Goal: Information Seeking & Learning: Stay updated

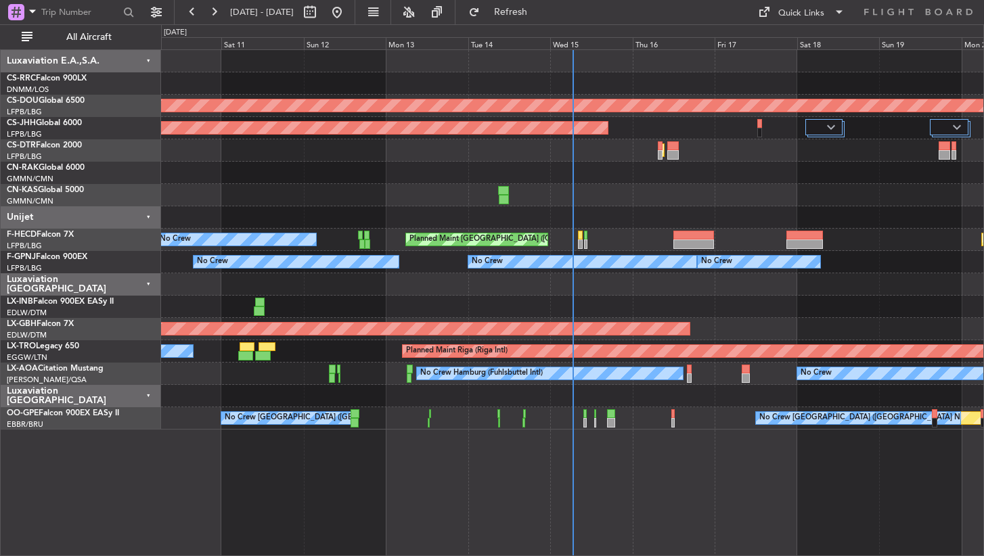
click at [430, 476] on div "Planned Maint Lagos ([PERSON_NAME]) Planned Maint [GEOGRAPHIC_DATA] ([GEOGRAPHI…" at bounding box center [572, 302] width 823 height 507
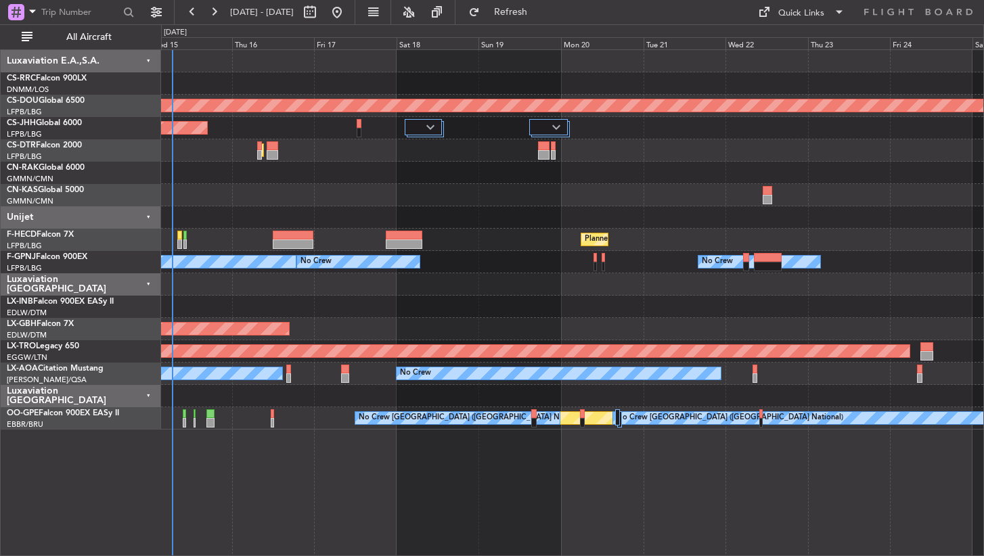
click at [772, 474] on div "Planned Maint London ([GEOGRAPHIC_DATA]) Planned Maint [GEOGRAPHIC_DATA] ([GEOG…" at bounding box center [572, 302] width 823 height 507
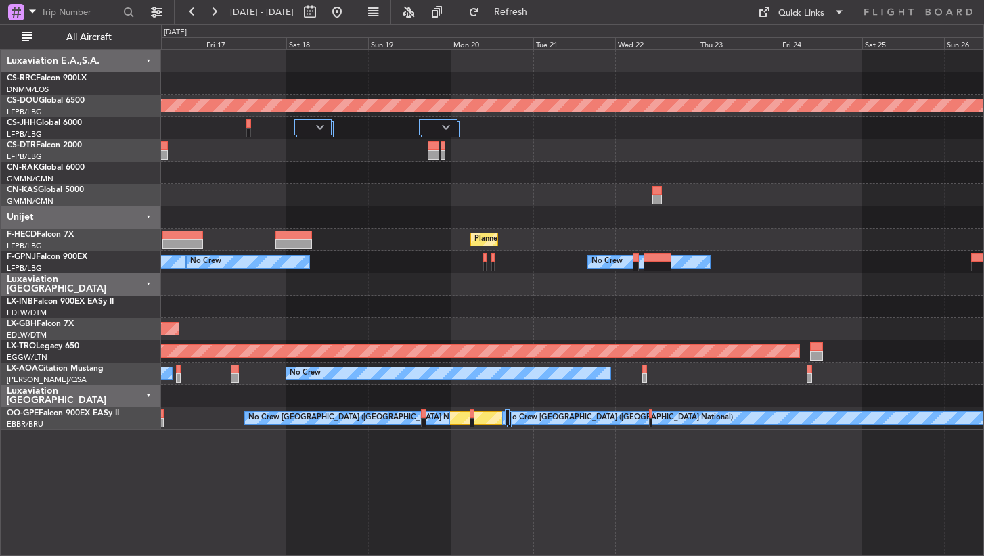
click at [472, 482] on div "Planned Maint London ([GEOGRAPHIC_DATA]) Planned Maint [GEOGRAPHIC_DATA] ([GEOG…" at bounding box center [572, 302] width 823 height 507
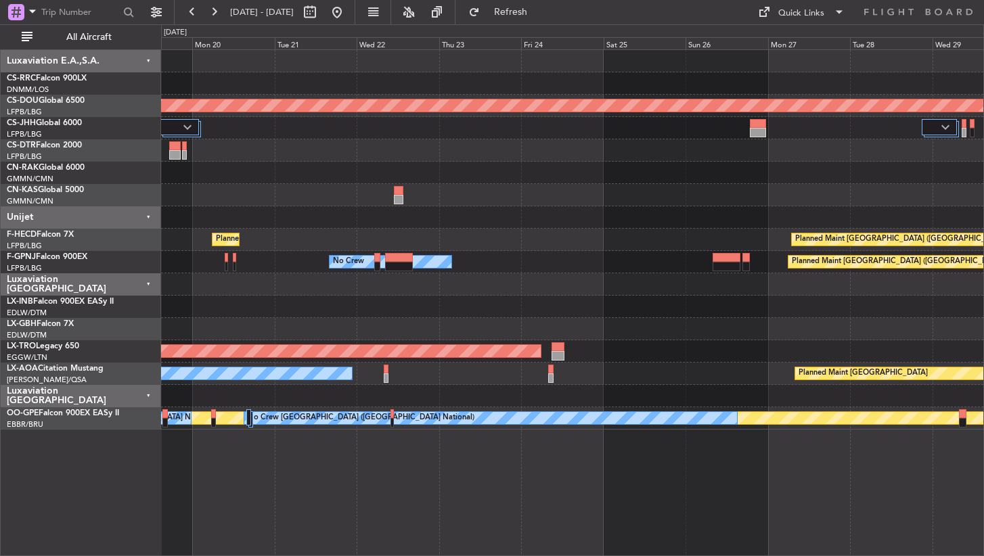
click at [449, 481] on div "Planned Maint London ([GEOGRAPHIC_DATA]) Planned Maint [GEOGRAPHIC_DATA] ([GEOG…" at bounding box center [572, 302] width 823 height 507
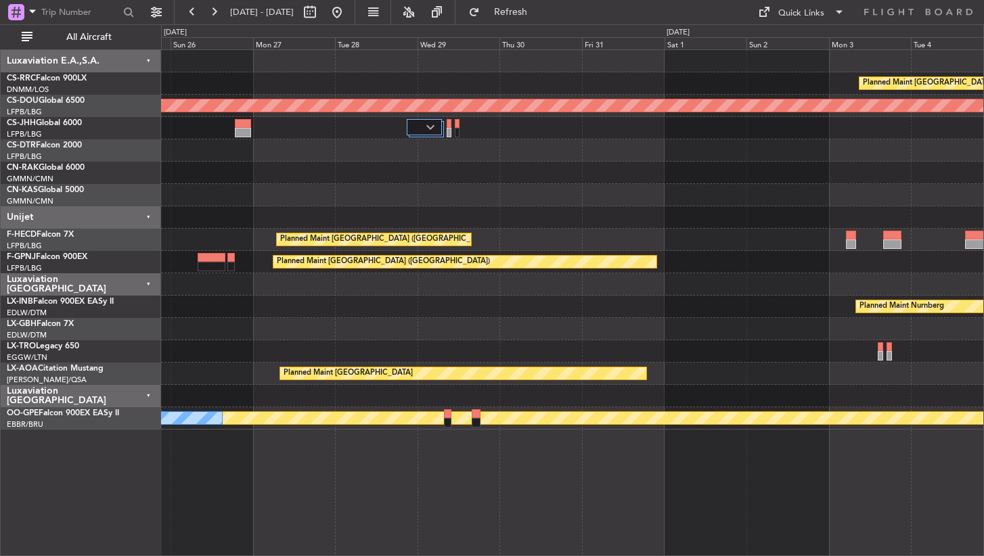
click at [336, 445] on div "Planned Maint [GEOGRAPHIC_DATA] ([GEOGRAPHIC_DATA]) Planned Maint [GEOGRAPHIC_D…" at bounding box center [572, 302] width 823 height 507
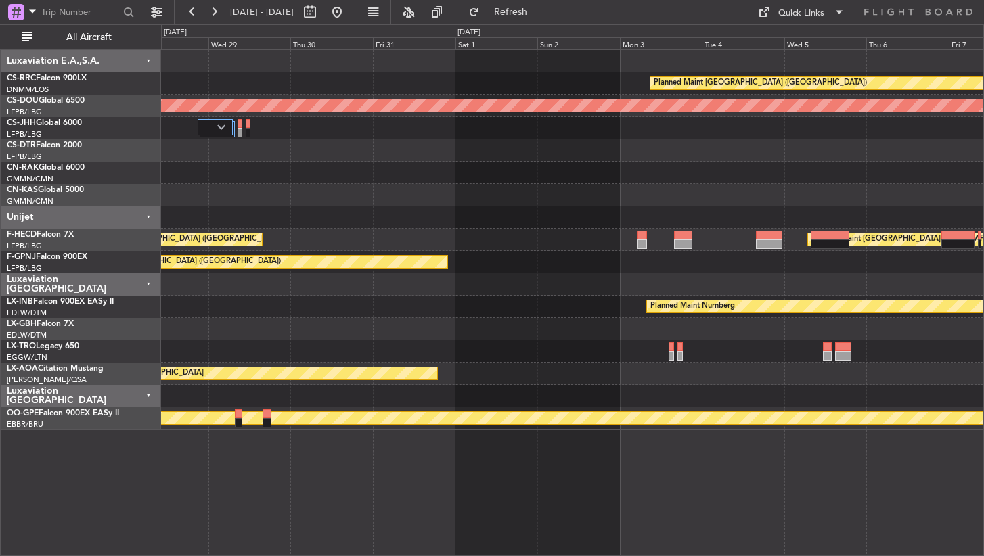
click at [375, 479] on div "Planned Maint [GEOGRAPHIC_DATA] ([GEOGRAPHIC_DATA]) Planned Maint [GEOGRAPHIC_D…" at bounding box center [572, 302] width 823 height 507
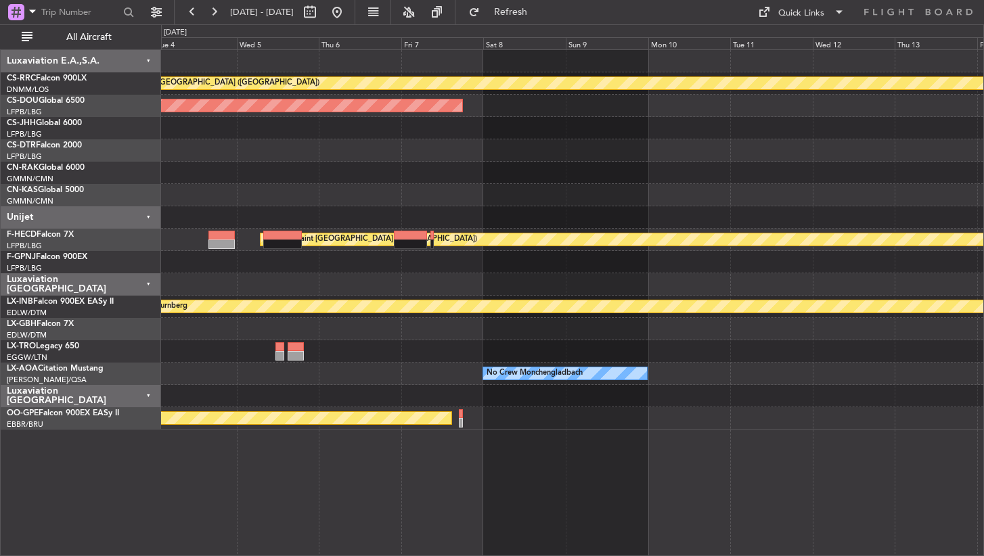
click at [354, 485] on div "Planned Maint [GEOGRAPHIC_DATA] ([GEOGRAPHIC_DATA]) Planned Maint [GEOGRAPHIC_D…" at bounding box center [572, 302] width 823 height 507
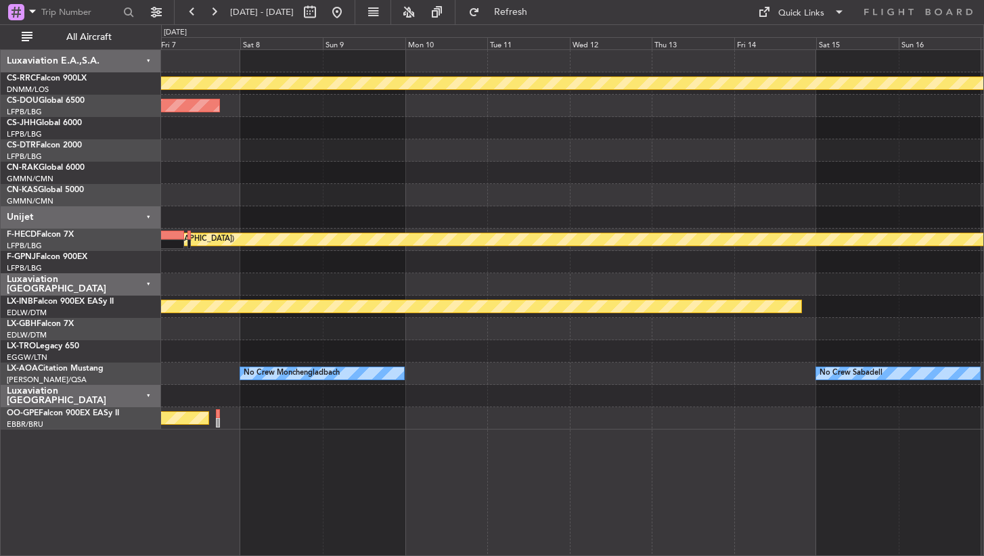
click at [342, 486] on div "Planned Maint [GEOGRAPHIC_DATA] ([GEOGRAPHIC_DATA]) Planned Maint [GEOGRAPHIC_D…" at bounding box center [572, 302] width 823 height 507
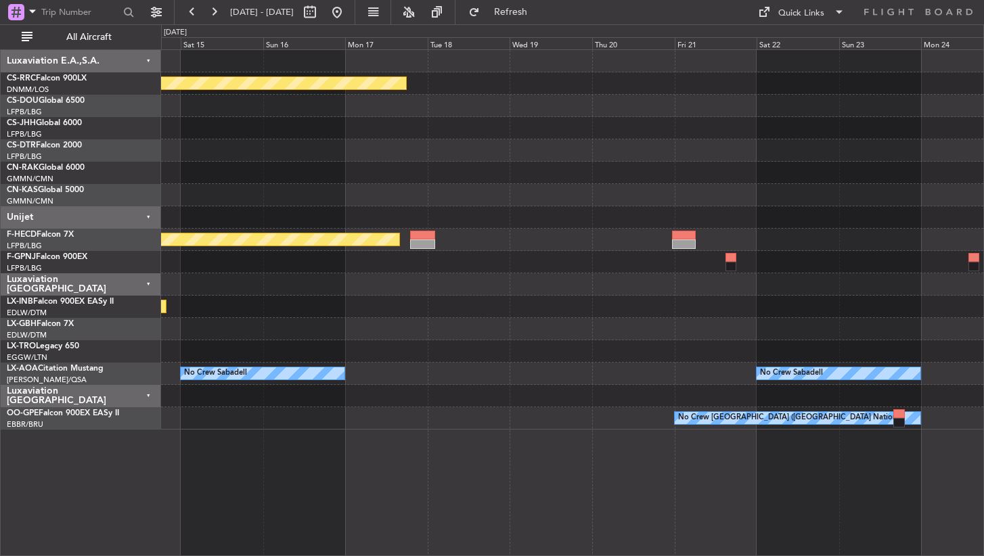
click at [359, 452] on div "Planned Maint [GEOGRAPHIC_DATA] ([GEOGRAPHIC_DATA]) Planned Maint [GEOGRAPHIC_D…" at bounding box center [572, 302] width 823 height 507
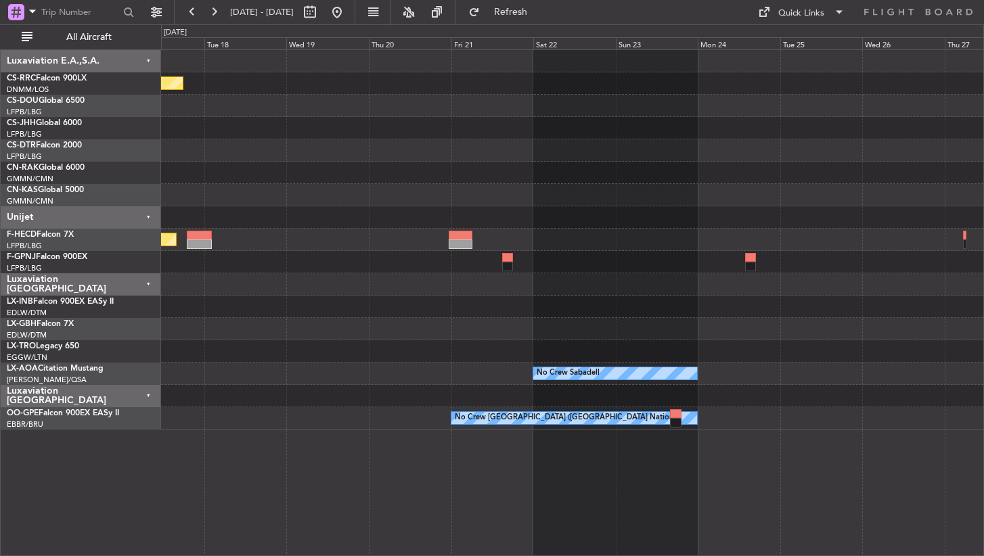
click at [746, 470] on div "Planned Maint [GEOGRAPHIC_DATA] ([GEOGRAPHIC_DATA]) Planned Maint [GEOGRAPHIC_D…" at bounding box center [572, 302] width 823 height 507
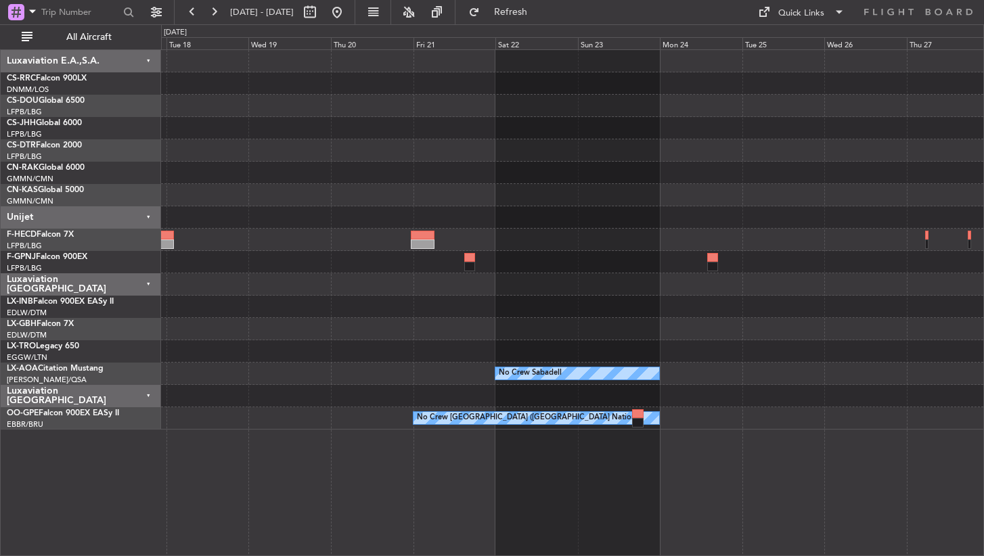
click at [284, 435] on div "Planned Maint [GEOGRAPHIC_DATA] ([GEOGRAPHIC_DATA]) Planned Maint [GEOGRAPHIC_D…" at bounding box center [572, 302] width 823 height 507
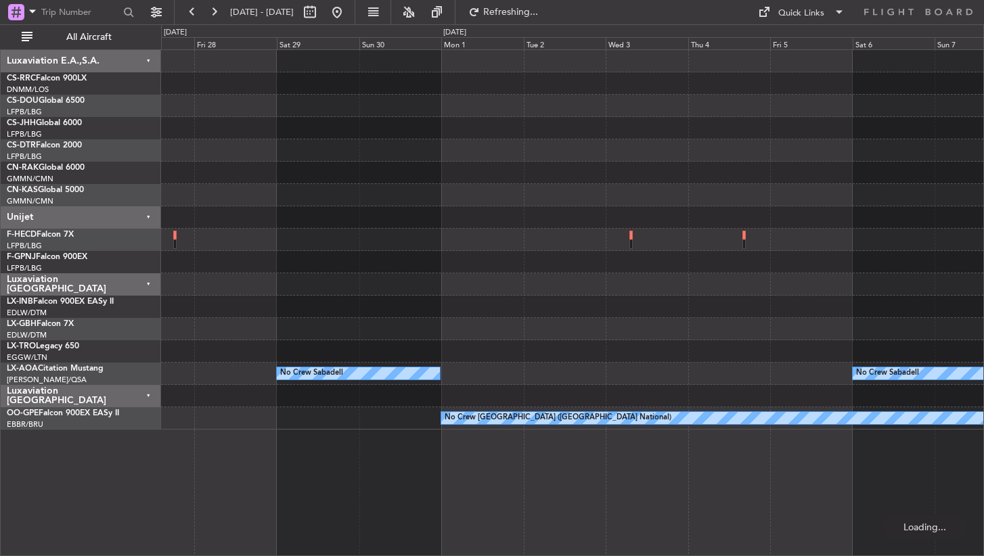
click at [366, 457] on div "No Crew Sabadell No Crew Sabadell No Crew [GEOGRAPHIC_DATA] (Brussels National)" at bounding box center [572, 302] width 823 height 507
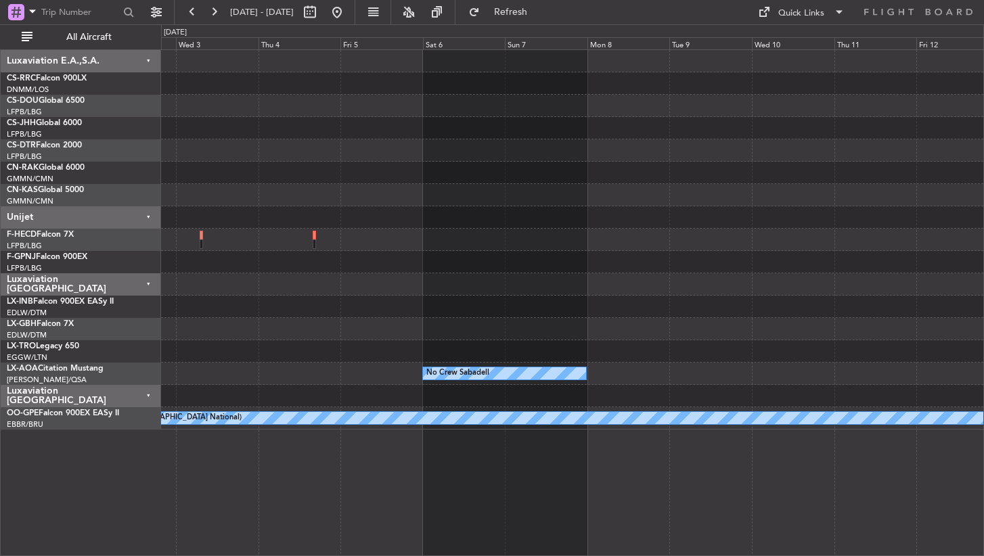
click at [189, 486] on div "No Crew Sabadell No Crew Sabadell No Crew [GEOGRAPHIC_DATA] (Brussels National)" at bounding box center [572, 302] width 823 height 507
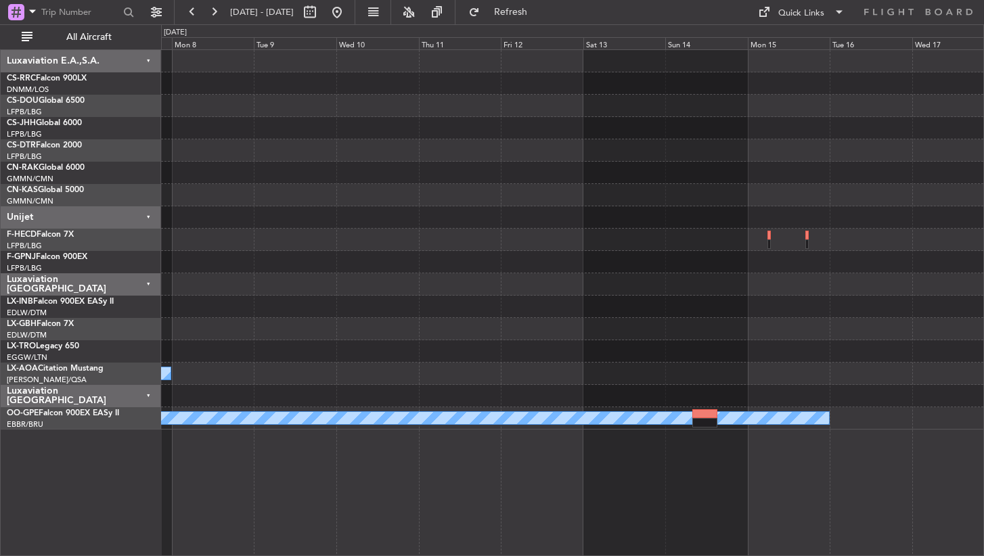
click at [210, 499] on div "No Crew Sabadell No Crew [GEOGRAPHIC_DATA] (Brussels National)" at bounding box center [572, 302] width 823 height 507
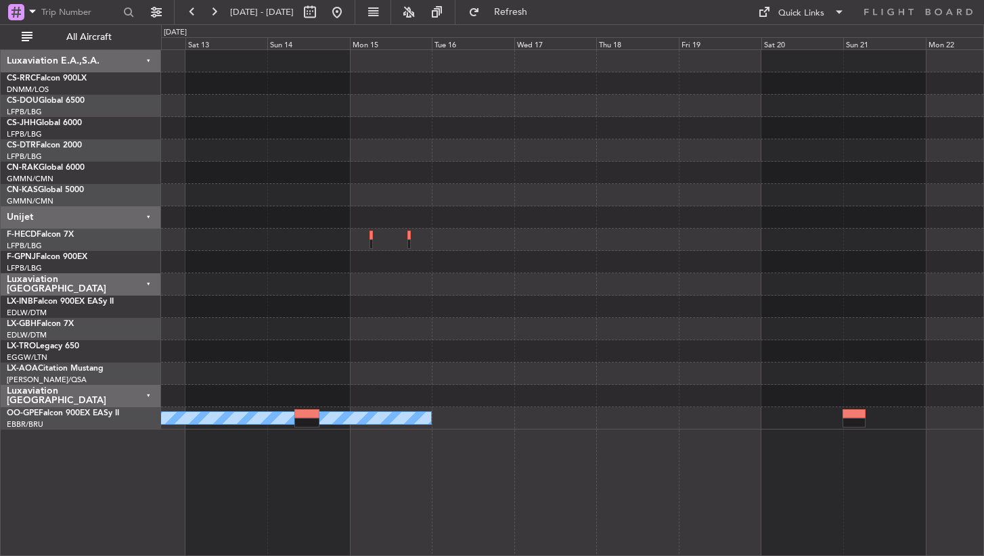
click at [459, 511] on div "No Crew [GEOGRAPHIC_DATA] ([GEOGRAPHIC_DATA] National)" at bounding box center [572, 302] width 823 height 507
click at [298, 459] on div "No Crew [GEOGRAPHIC_DATA] ([GEOGRAPHIC_DATA] National)" at bounding box center [572, 302] width 823 height 507
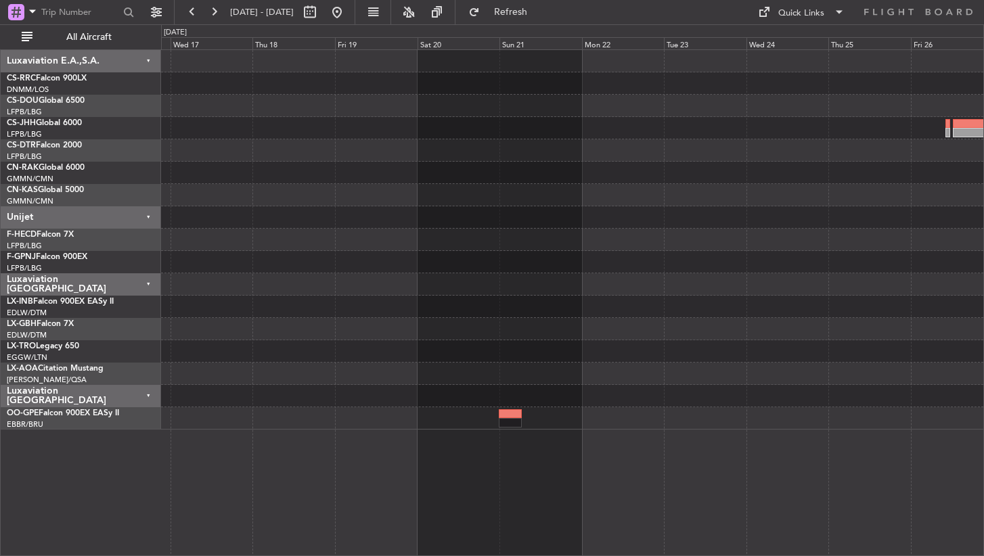
click at [194, 389] on div "No Crew [GEOGRAPHIC_DATA] ([GEOGRAPHIC_DATA] National)" at bounding box center [572, 240] width 822 height 380
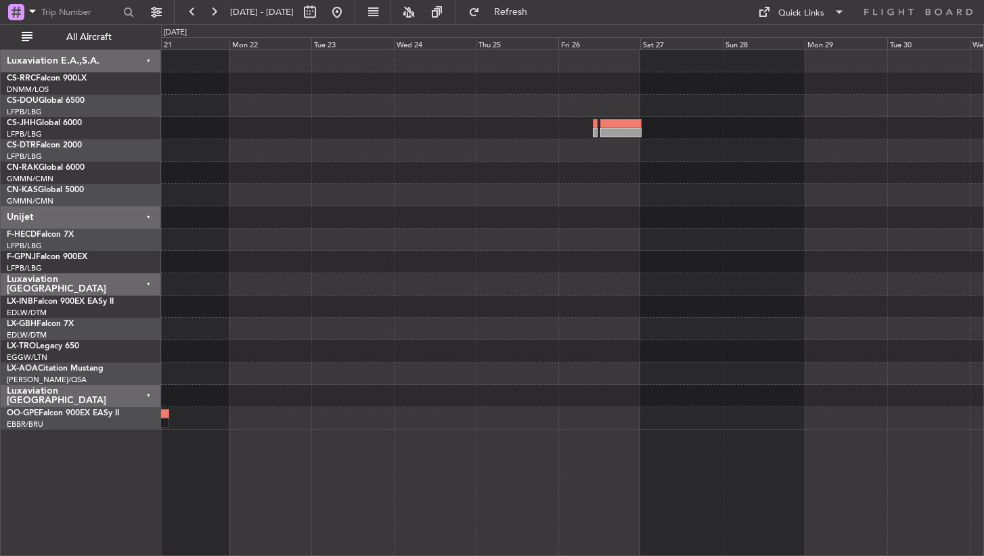
click at [385, 387] on div at bounding box center [572, 240] width 822 height 380
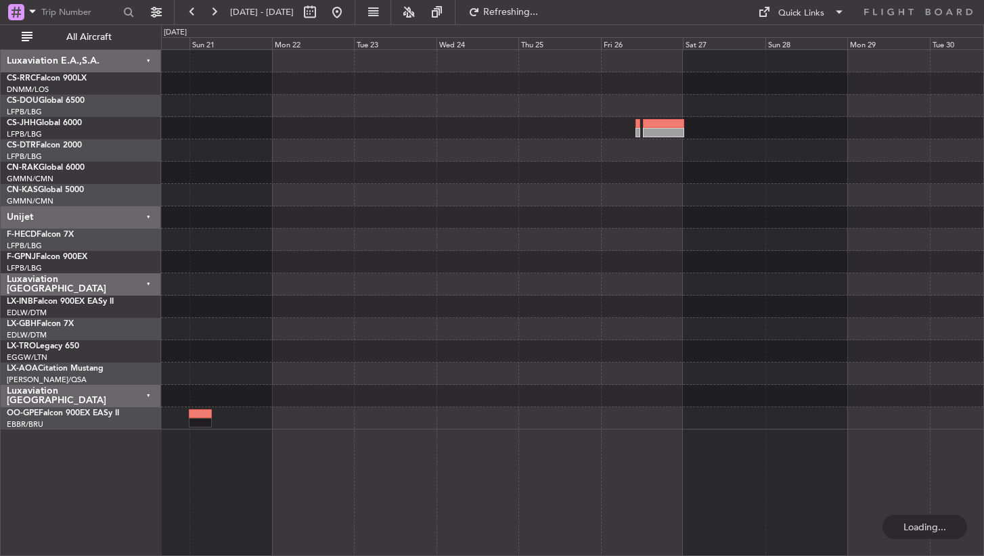
click at [534, 376] on div at bounding box center [572, 374] width 822 height 22
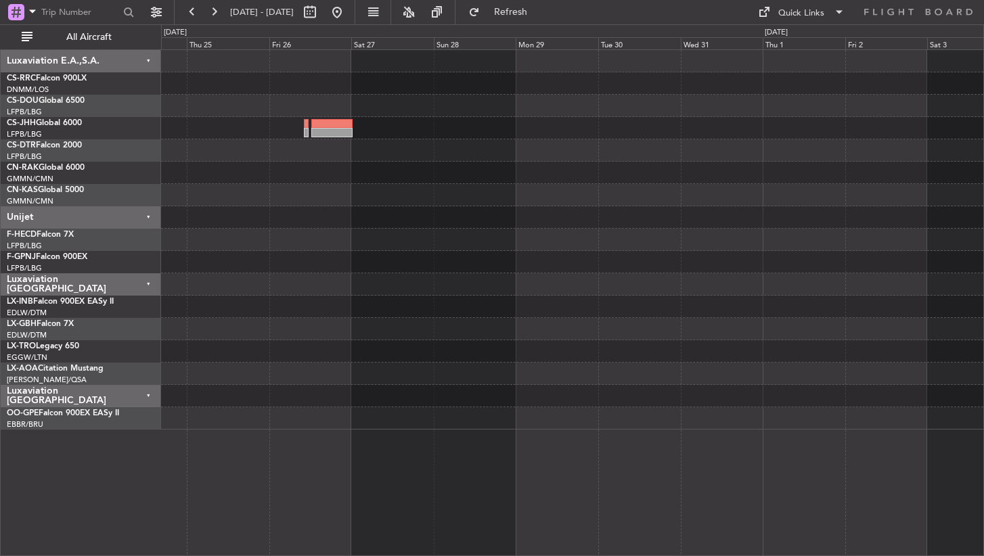
click at [241, 351] on div "Planned Maint [GEOGRAPHIC_DATA] ([GEOGRAPHIC_DATA])" at bounding box center [572, 240] width 822 height 380
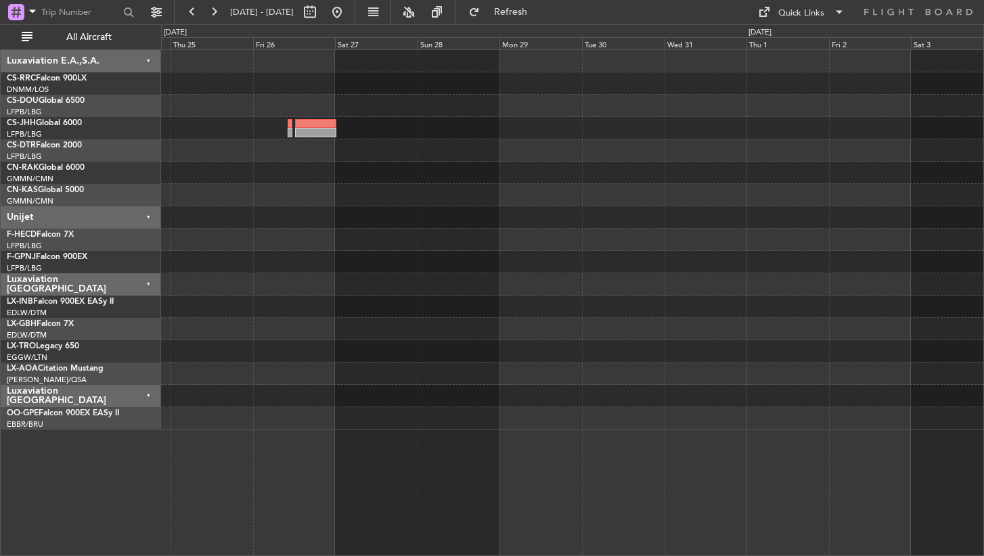
click at [321, 340] on div at bounding box center [572, 329] width 822 height 22
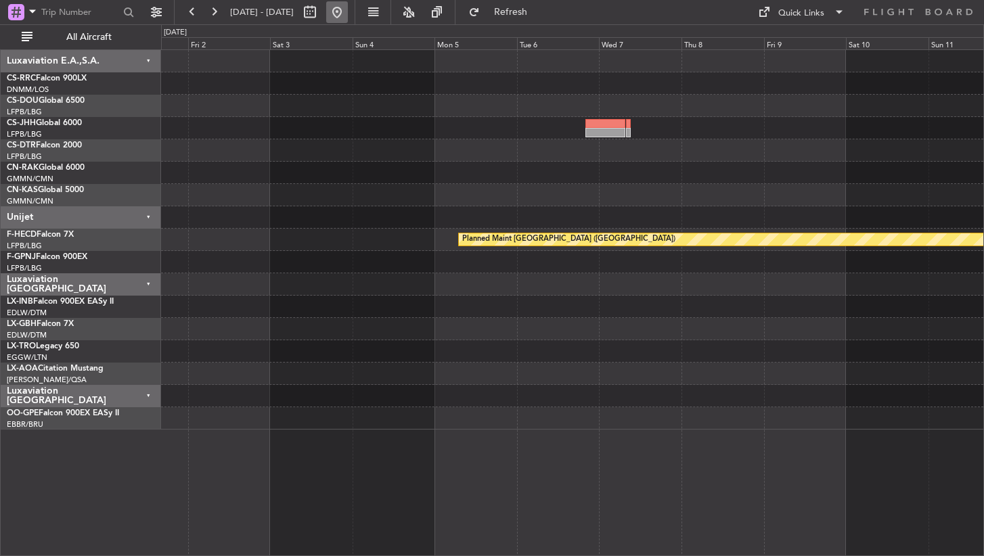
click at [348, 16] on button at bounding box center [337, 12] width 22 height 22
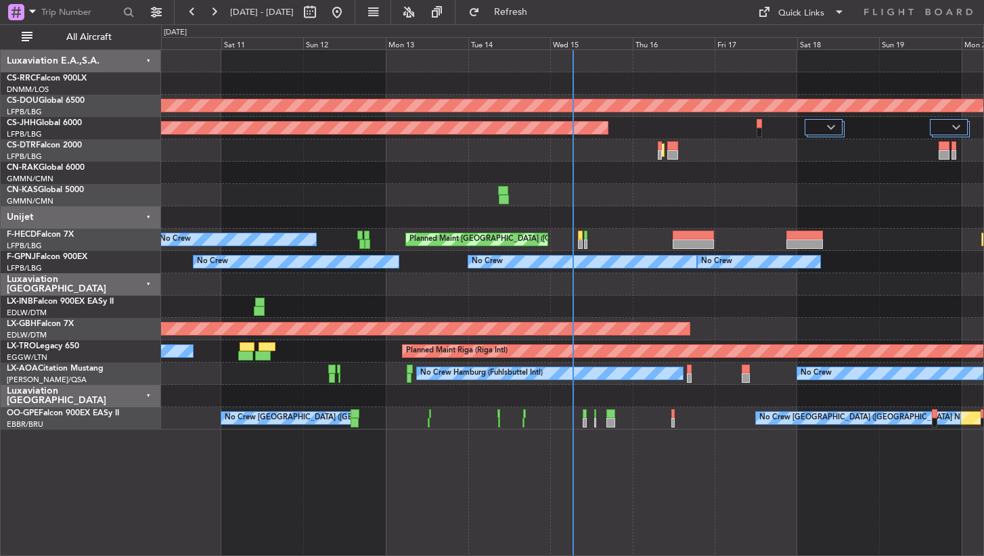
click at [614, 478] on div "Planned Maint Lagos ([PERSON_NAME]) Planned Maint [GEOGRAPHIC_DATA] ([GEOGRAPHI…" at bounding box center [572, 302] width 823 height 507
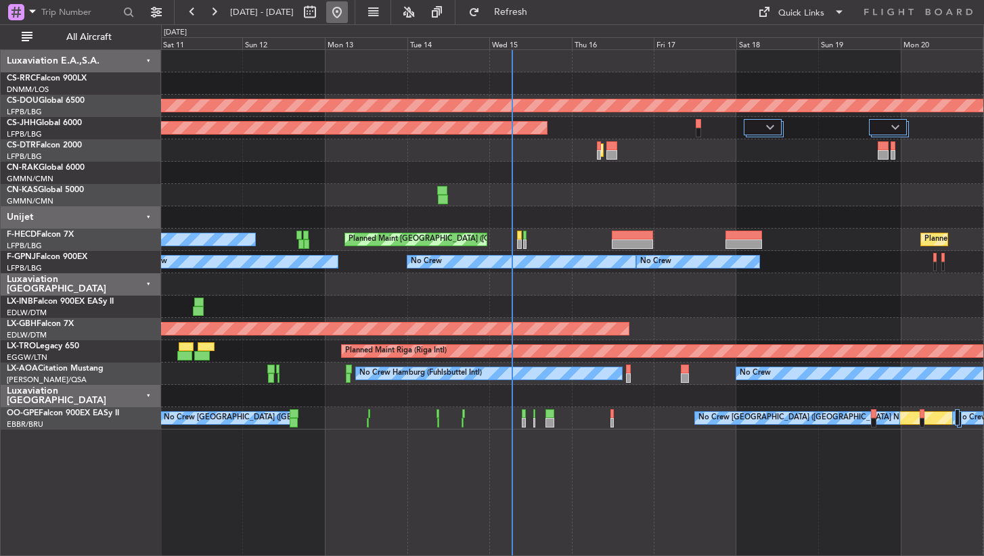
click at [348, 8] on button at bounding box center [337, 12] width 22 height 22
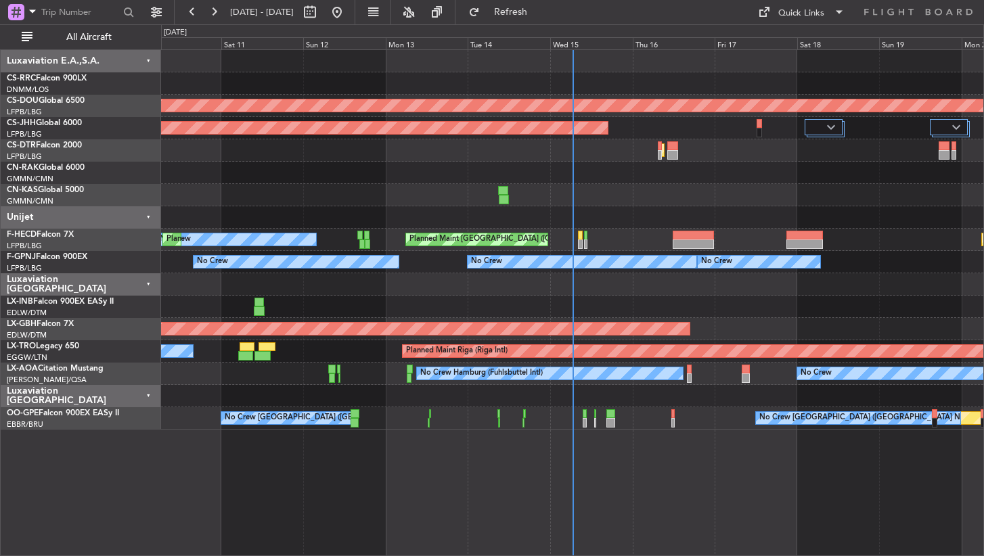
click at [679, 473] on div "Planned Maint Lagos ([PERSON_NAME]) Planned Maint [GEOGRAPHIC_DATA] ([GEOGRAPHI…" at bounding box center [572, 302] width 823 height 507
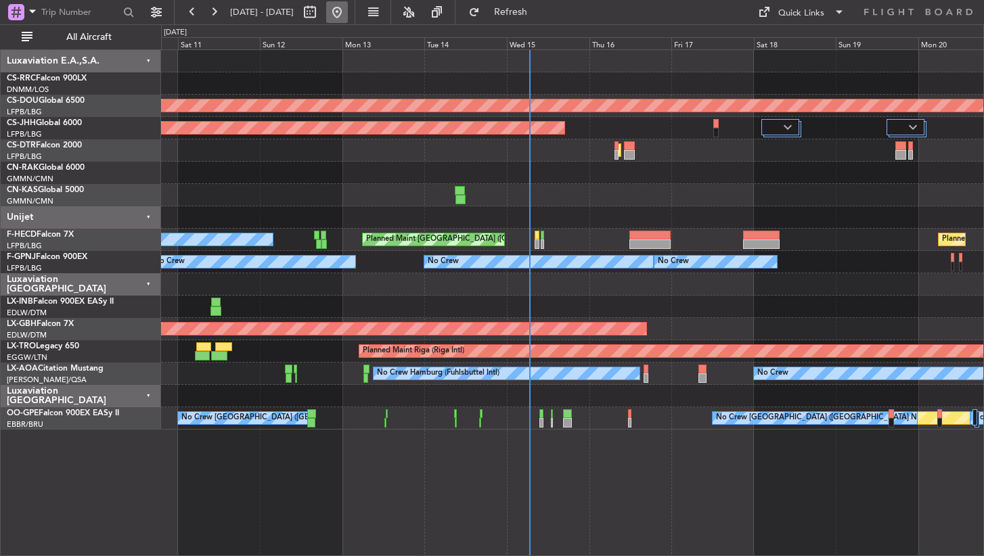
click at [348, 14] on button at bounding box center [337, 12] width 22 height 22
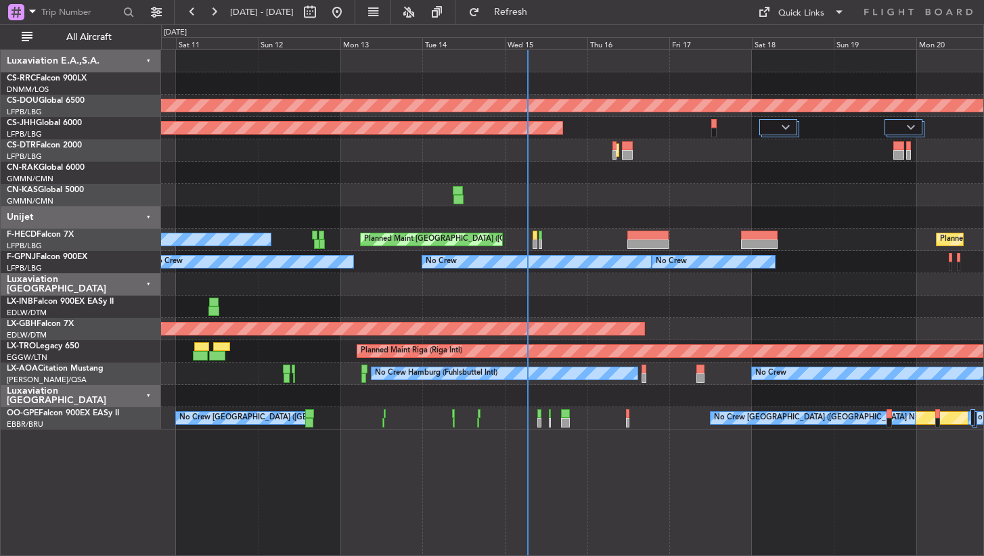
click at [698, 505] on div "Planned Maint Lagos ([PERSON_NAME]) Planned Maint [GEOGRAPHIC_DATA] ([GEOGRAPHI…" at bounding box center [572, 302] width 823 height 507
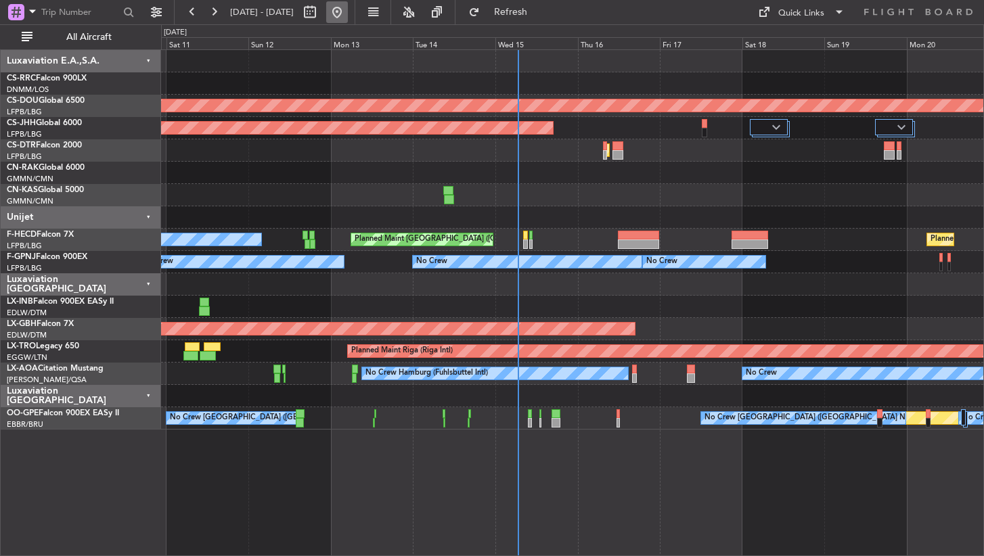
click at [348, 10] on button at bounding box center [337, 12] width 22 height 22
